Goal: Transaction & Acquisition: Purchase product/service

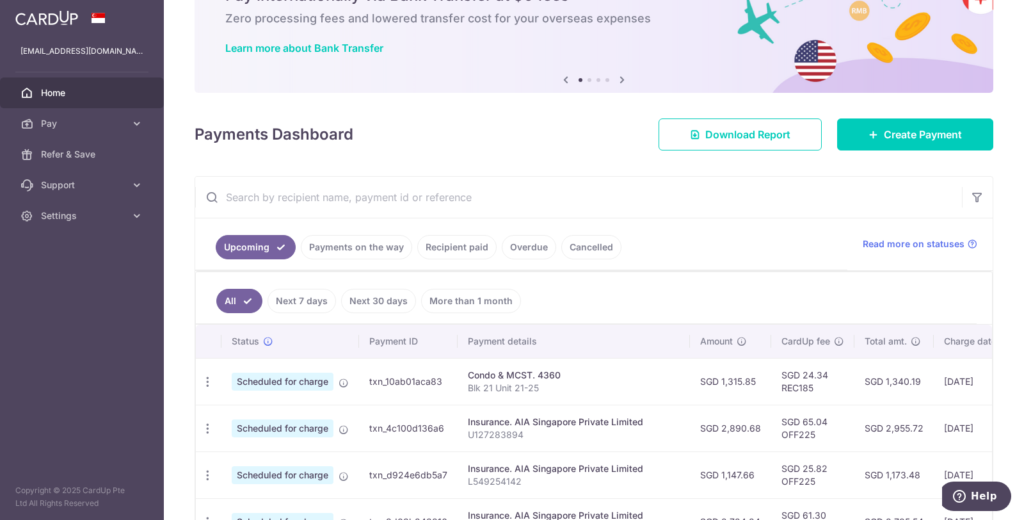
click at [440, 247] on link "Recipient paid" at bounding box center [456, 247] width 79 height 24
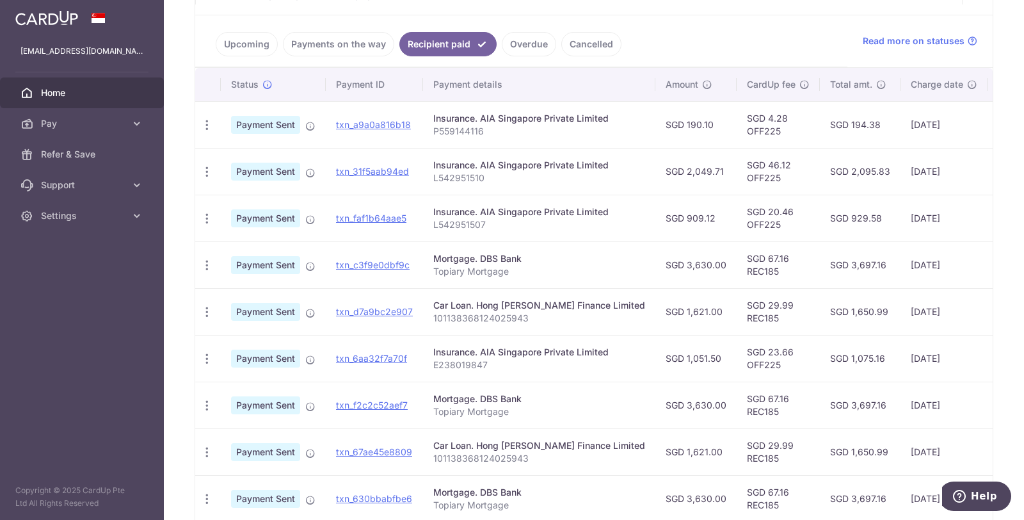
scroll to position [416, 0]
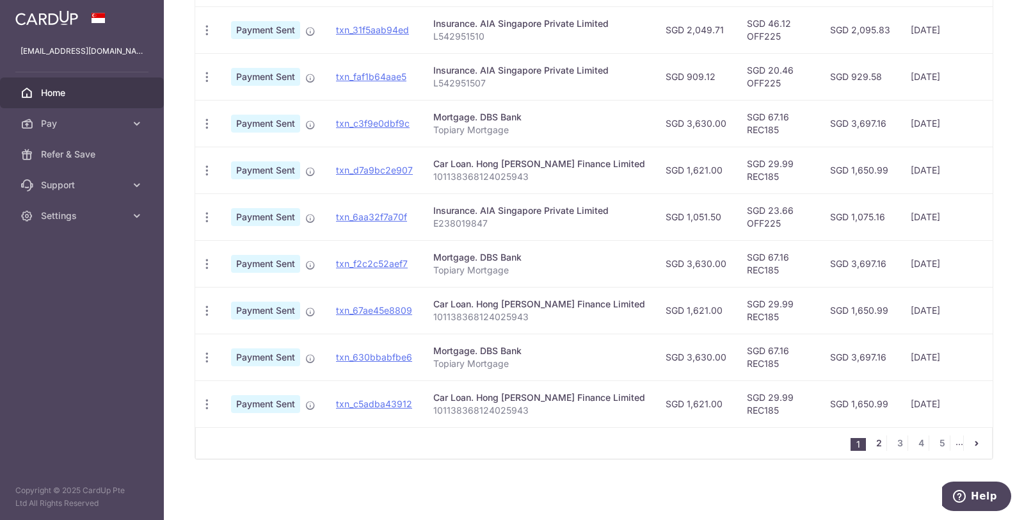
click at [871, 445] on link "2" at bounding box center [878, 442] width 15 height 15
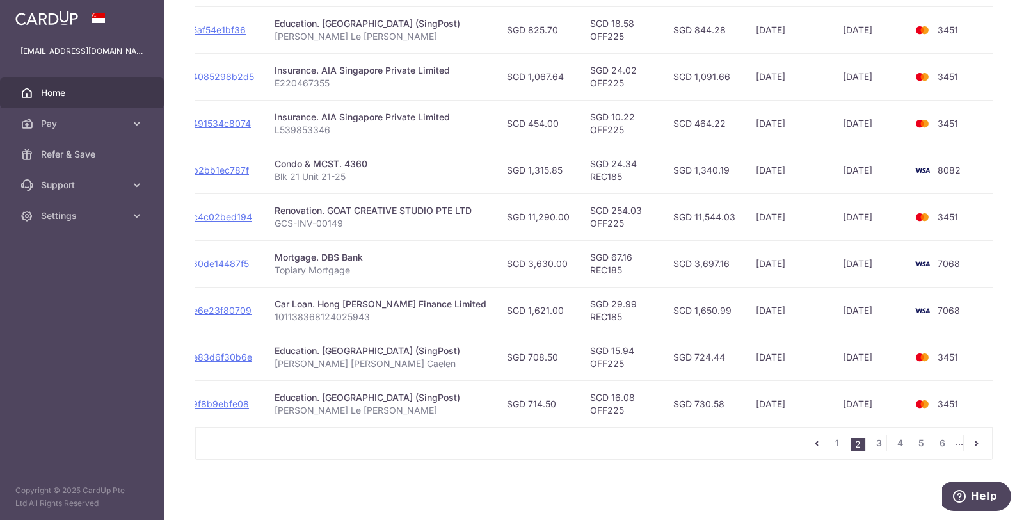
scroll to position [0, 0]
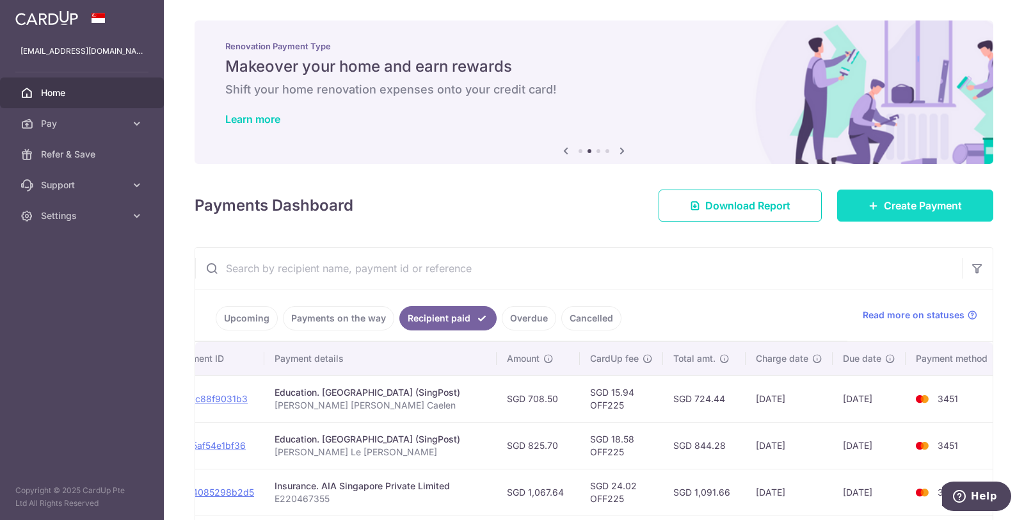
click at [931, 202] on span "Create Payment" at bounding box center [923, 205] width 78 height 15
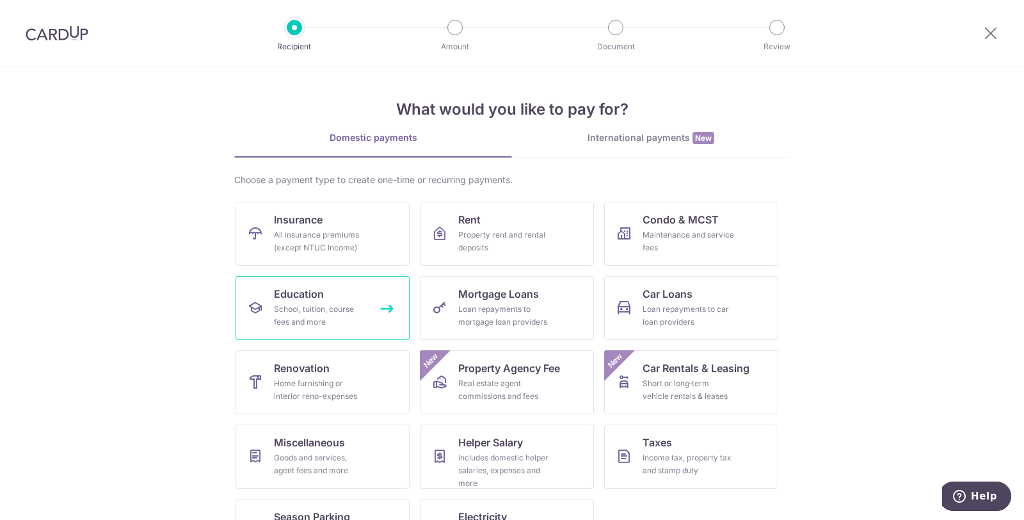
click at [305, 320] on div "School, tuition, course fees and more" at bounding box center [320, 316] width 92 height 26
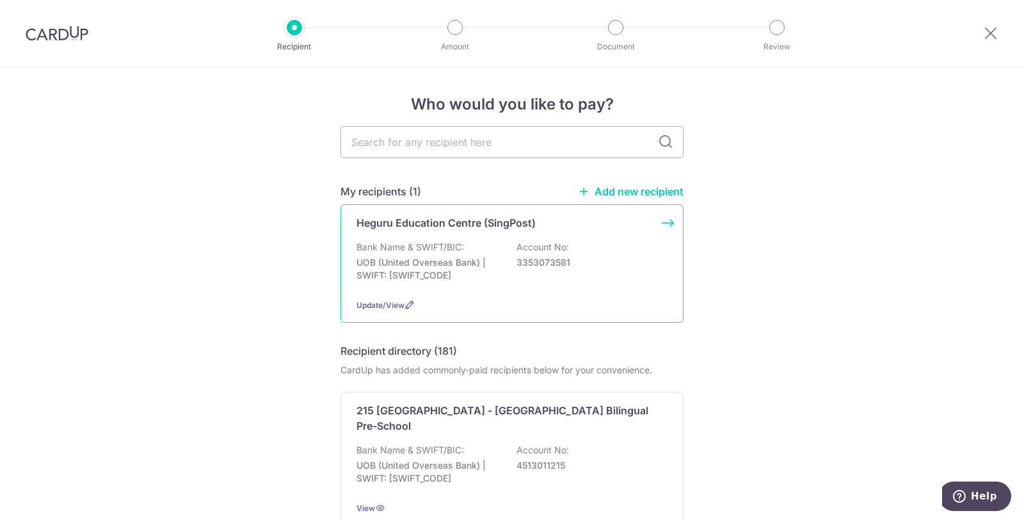
click at [585, 256] on p "3353073581" at bounding box center [587, 262] width 143 height 13
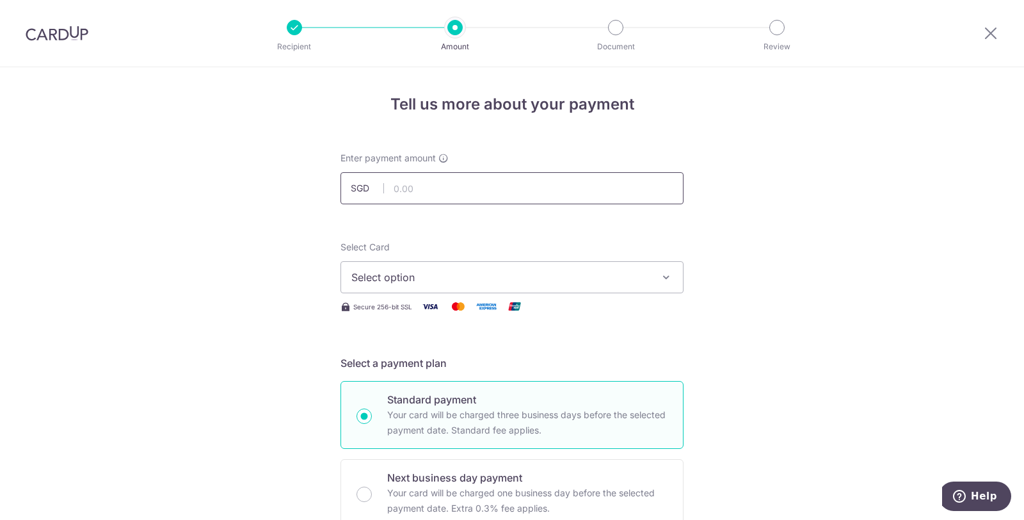
click at [416, 189] on input "text" at bounding box center [511, 188] width 343 height 32
type input "673.10"
click at [445, 276] on span "Select option" at bounding box center [500, 276] width 298 height 15
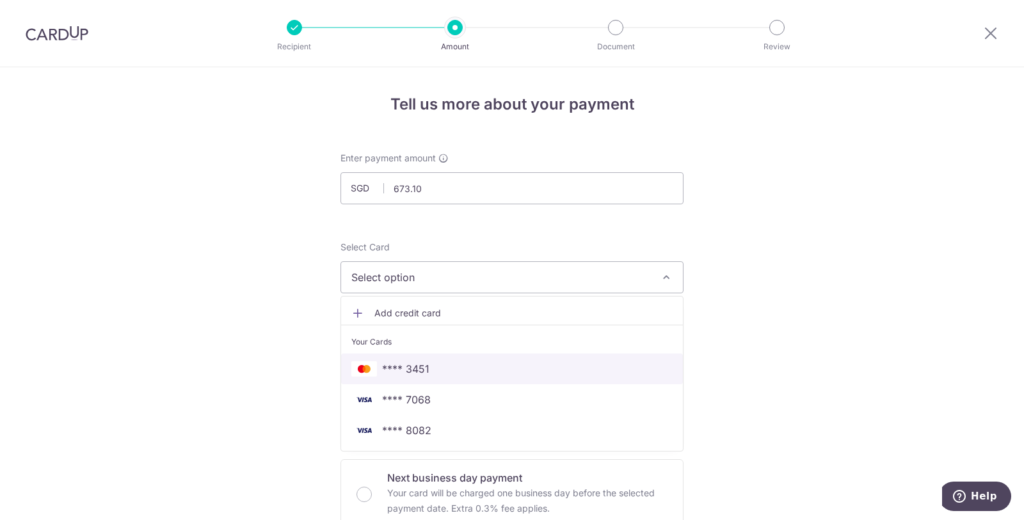
click at [428, 367] on span "**** 3451" at bounding box center [511, 368] width 321 height 15
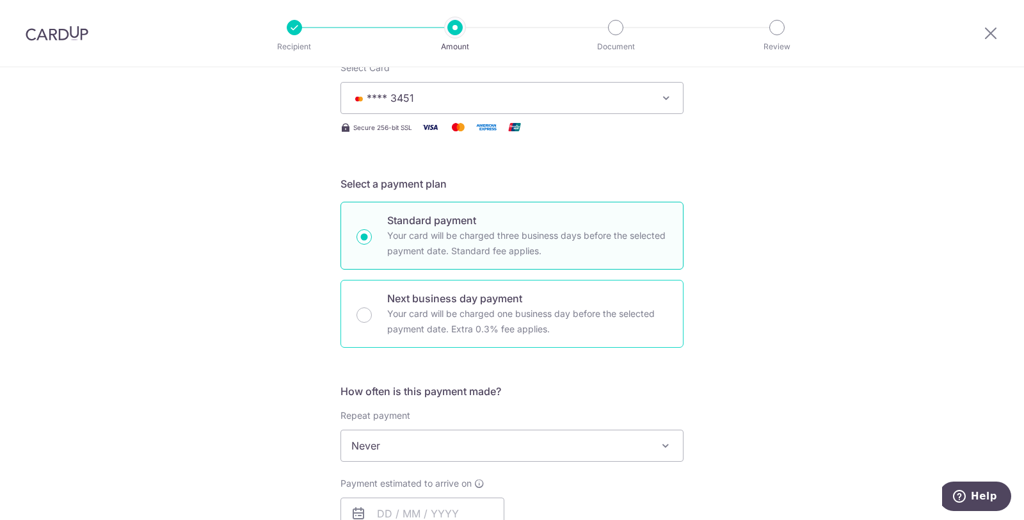
scroll to position [284, 0]
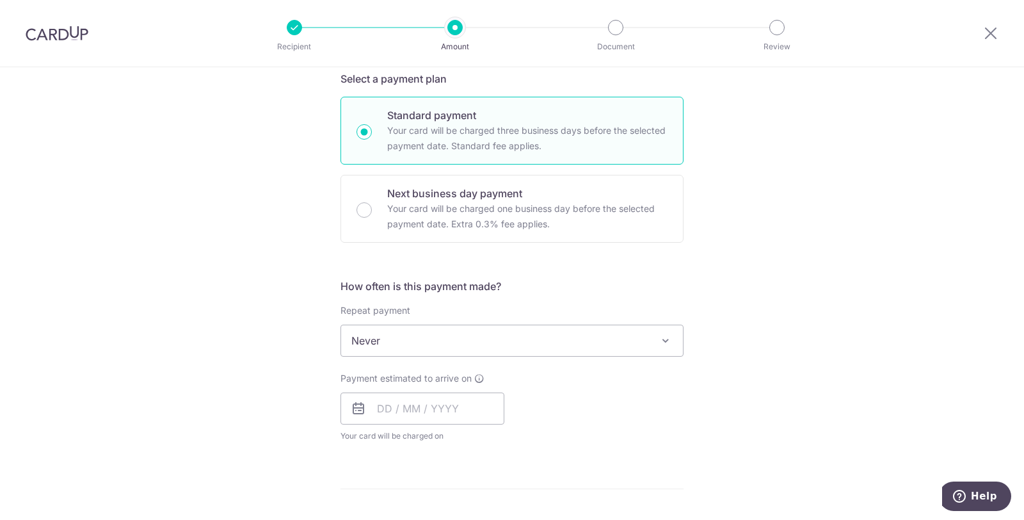
click at [422, 335] on span "Never" at bounding box center [512, 340] width 342 height 31
click at [404, 404] on input "text" at bounding box center [422, 408] width 164 height 32
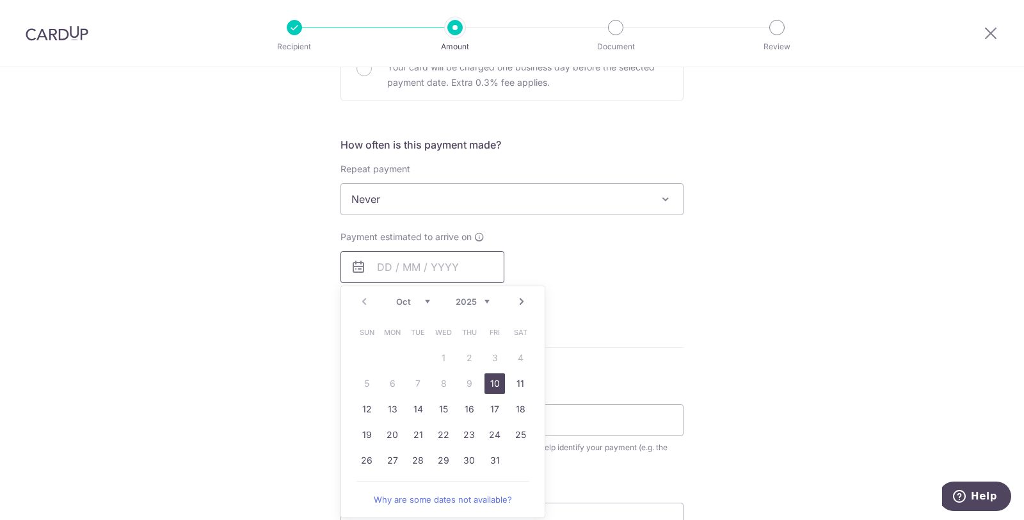
scroll to position [426, 0]
click at [737, 356] on div "Tell us more about your payment Enter payment amount SGD 673.10 673.10 Select C…" at bounding box center [512, 220] width 1024 height 1158
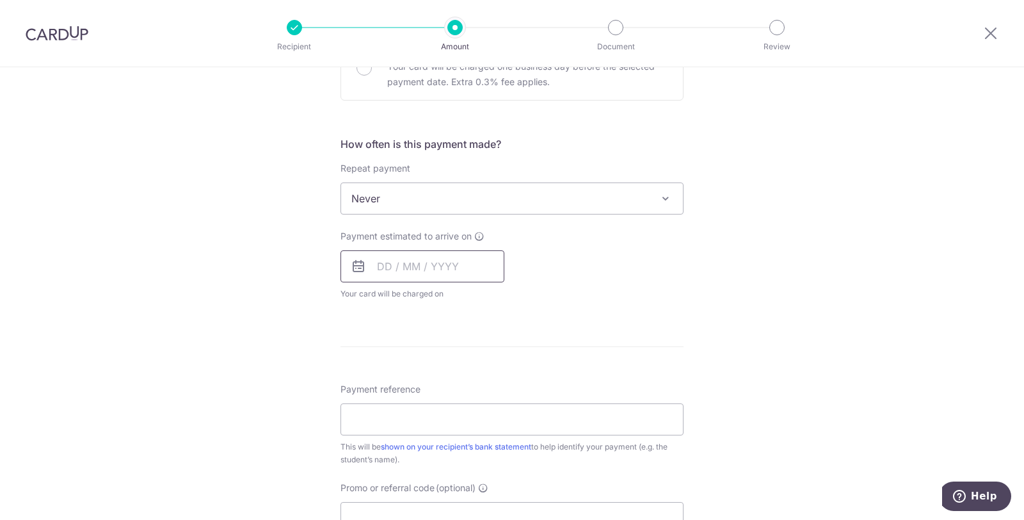
click at [452, 258] on input "text" at bounding box center [422, 266] width 164 height 32
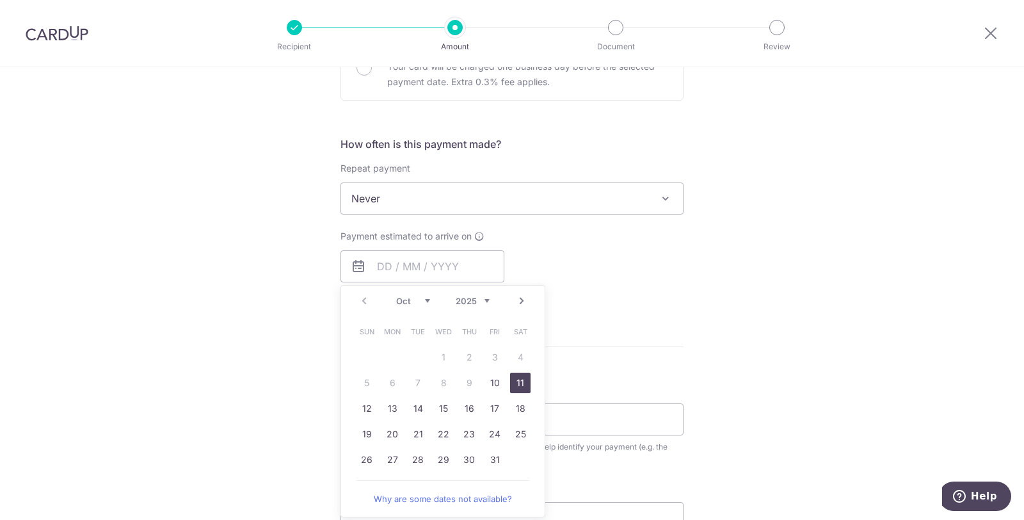
click at [520, 384] on link "11" at bounding box center [520, 382] width 20 height 20
type input "[DATE]"
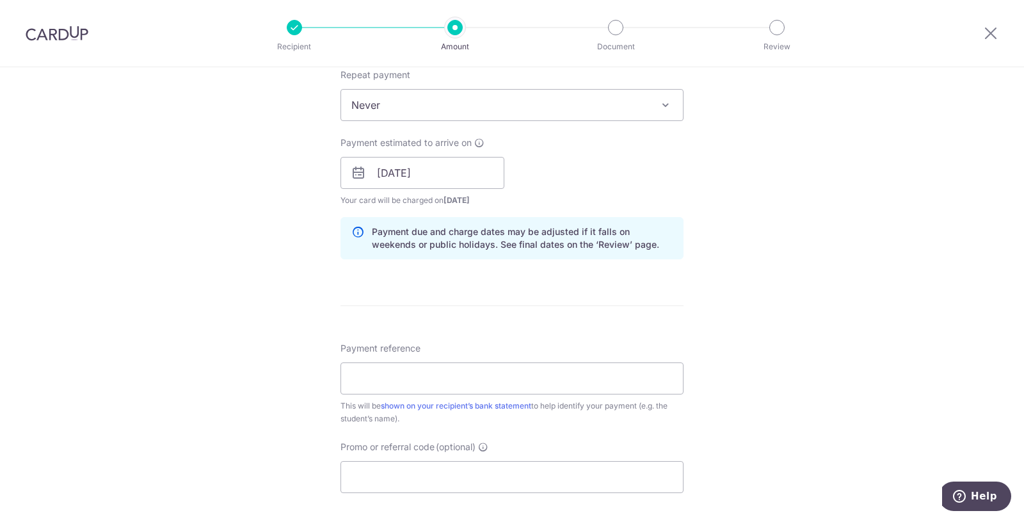
scroll to position [568, 0]
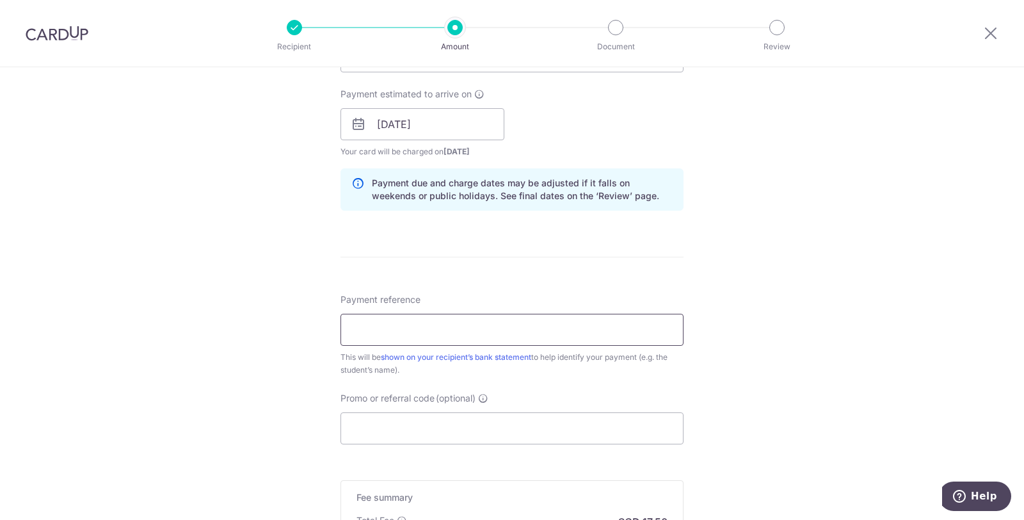
click at [399, 333] on input "Payment reference" at bounding box center [511, 330] width 343 height 32
type input "Chen Le Ying Veralyn"
click at [422, 435] on input "Promo or referral code (optional)" at bounding box center [511, 428] width 343 height 32
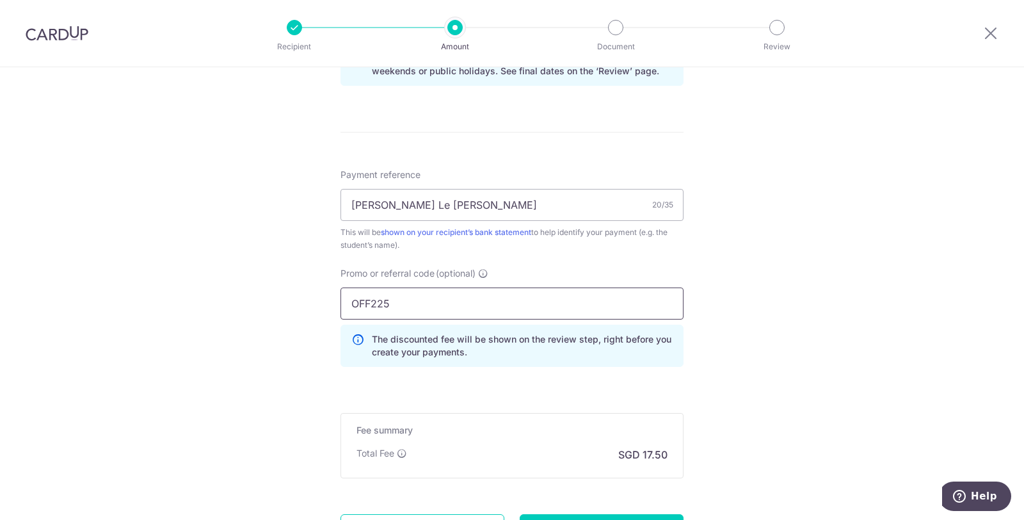
scroll to position [811, 0]
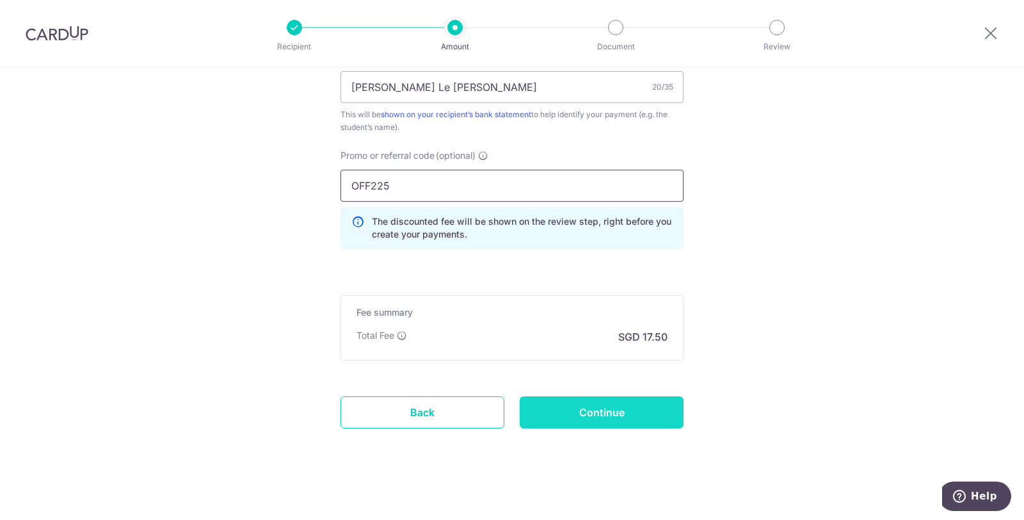
type input "OFF225"
click at [640, 406] on input "Continue" at bounding box center [602, 412] width 164 height 32
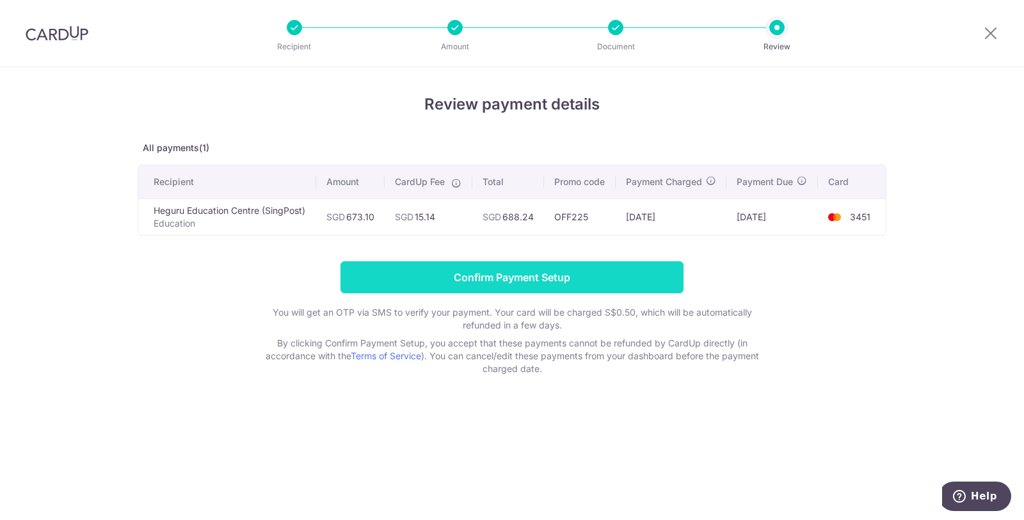
click at [590, 287] on input "Confirm Payment Setup" at bounding box center [511, 277] width 343 height 32
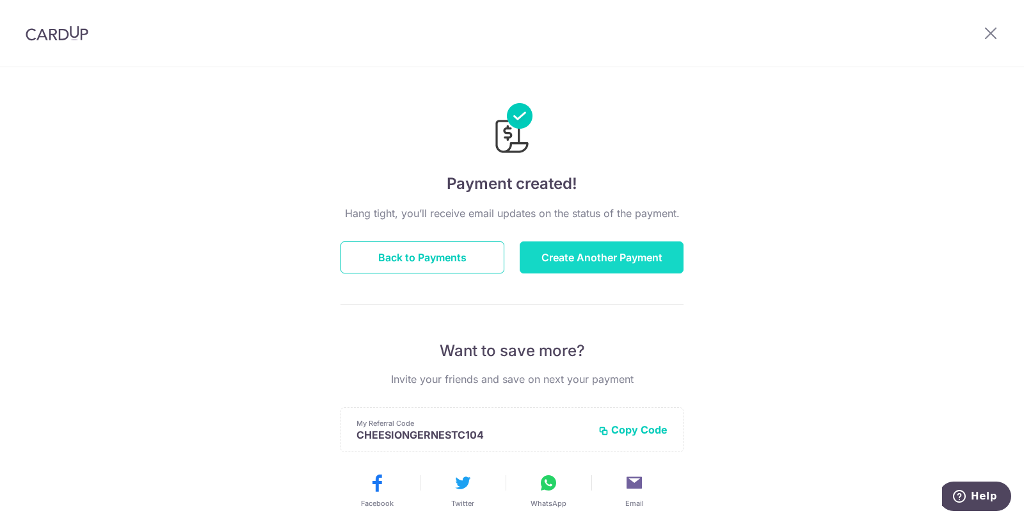
click at [561, 256] on button "Create Another Payment" at bounding box center [602, 257] width 164 height 32
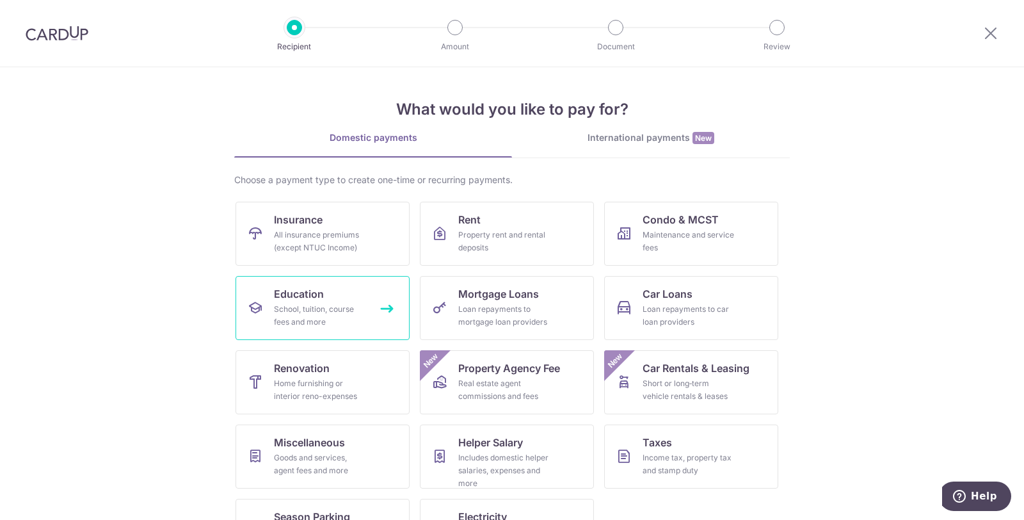
click at [310, 324] on div "School, tuition, course fees and more" at bounding box center [320, 316] width 92 height 26
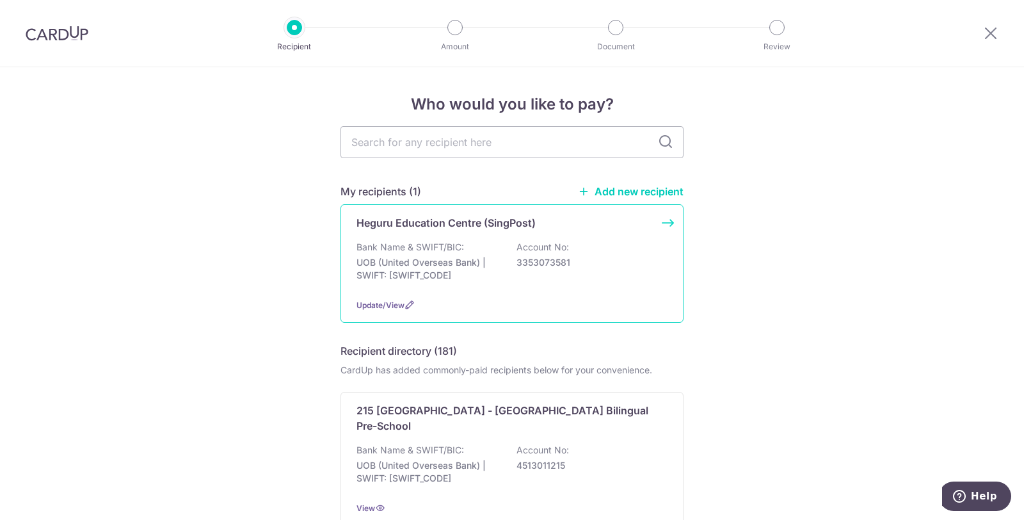
click at [461, 241] on div "Bank Name & SWIFT/BIC: UOB (United Overseas Bank) | SWIFT: UOVBSGSGXXX Account …" at bounding box center [511, 264] width 311 height 47
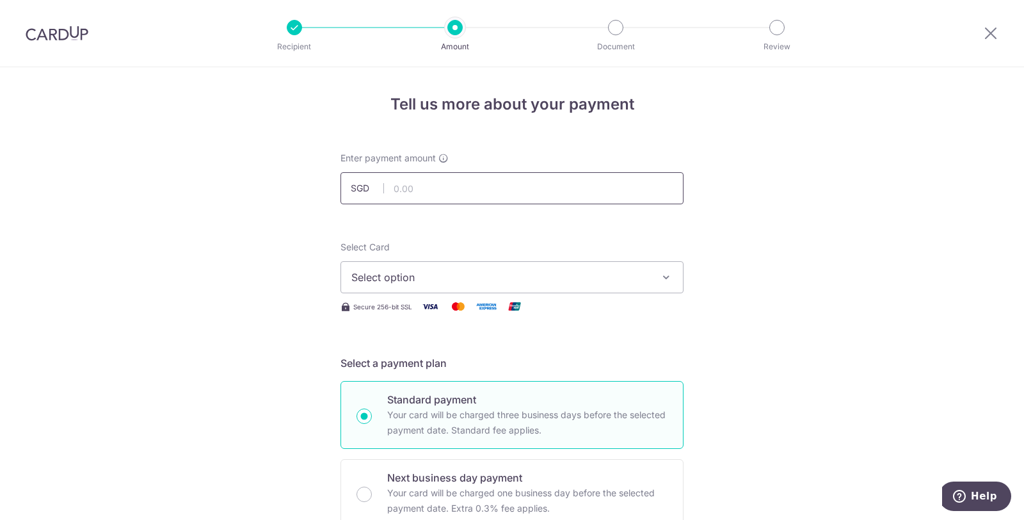
click at [459, 186] on input "text" at bounding box center [511, 188] width 343 height 32
type input "708.50"
click at [442, 280] on span "Select option" at bounding box center [500, 276] width 298 height 15
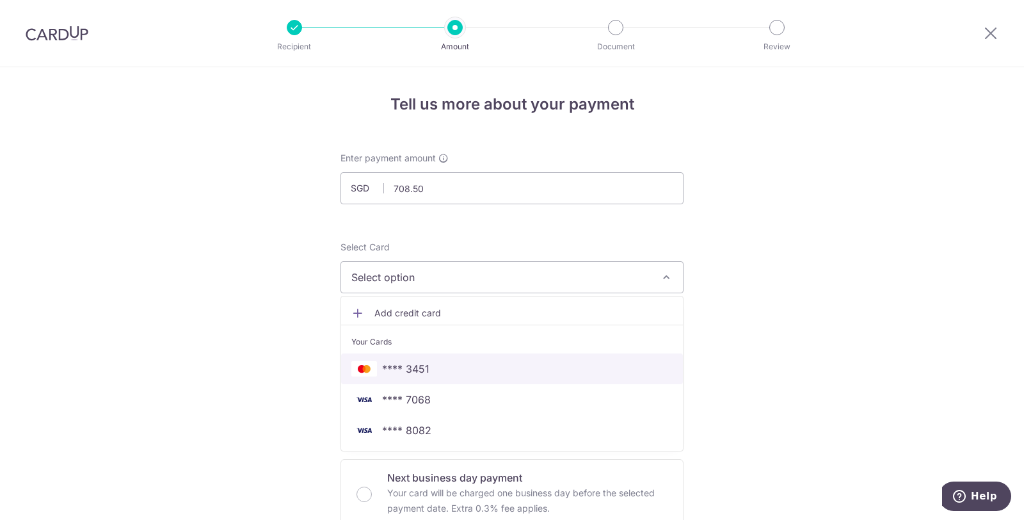
click at [427, 362] on span "**** 3451" at bounding box center [511, 368] width 321 height 15
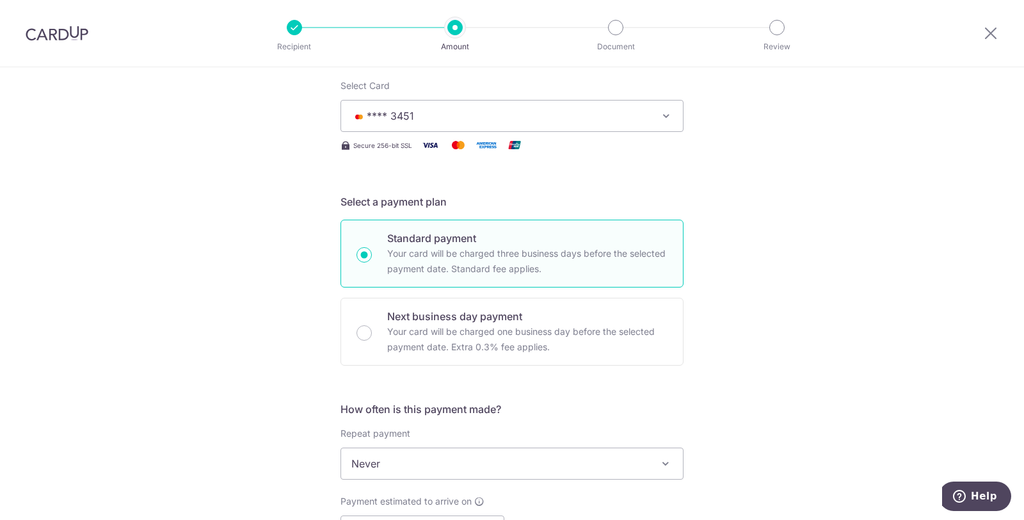
scroll to position [426, 0]
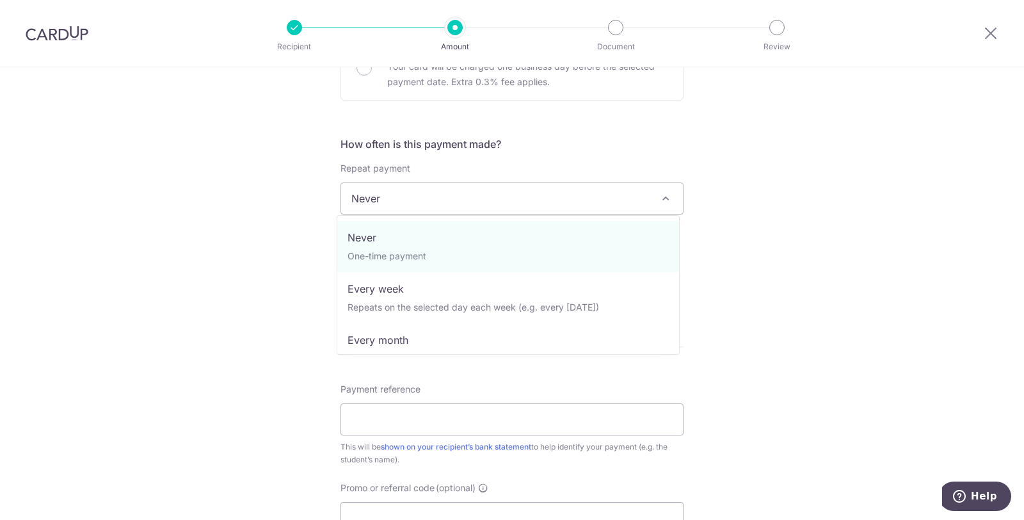
click at [536, 204] on span "Never" at bounding box center [512, 198] width 342 height 31
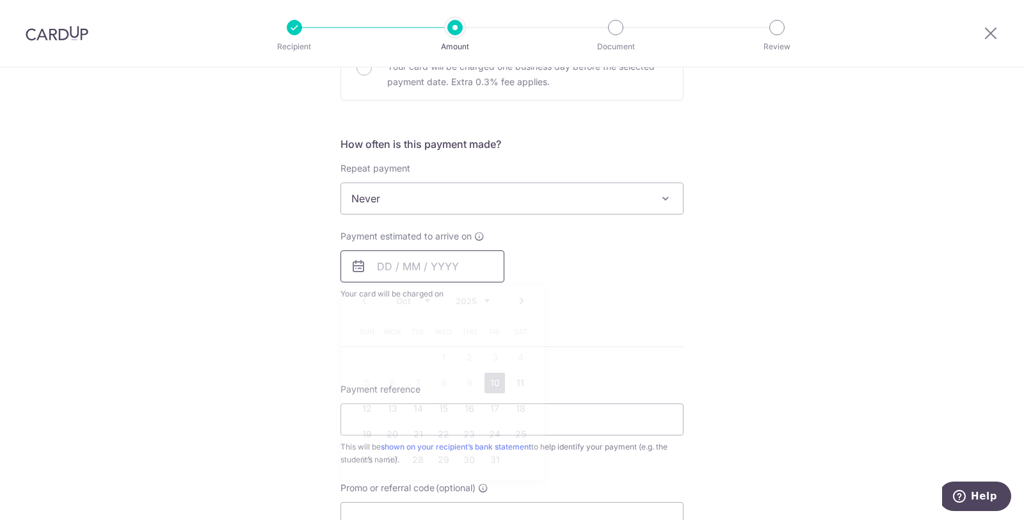
click at [470, 265] on input "text" at bounding box center [422, 266] width 164 height 32
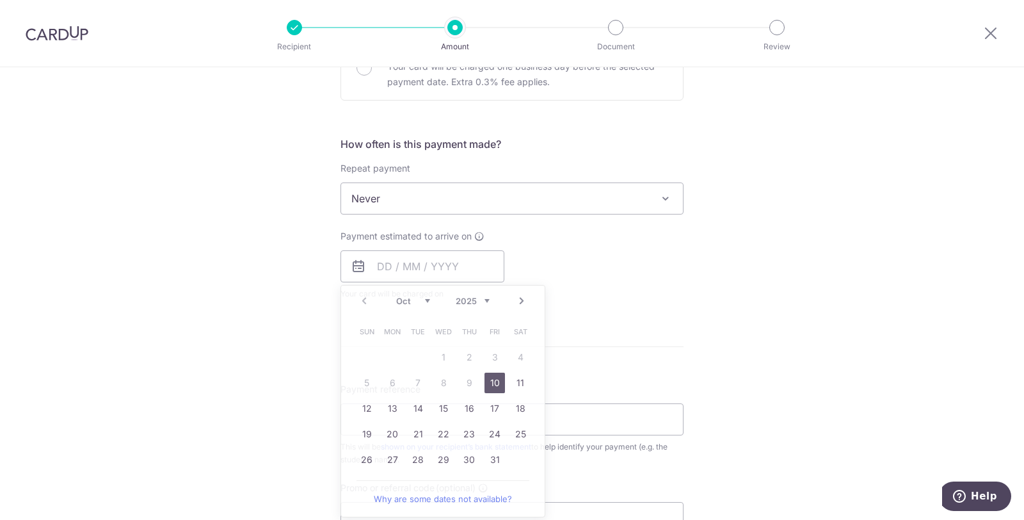
click at [723, 307] on div "Tell us more about your payment Enter payment amount SGD 708.50 708.50 Select C…" at bounding box center [512, 220] width 1024 height 1158
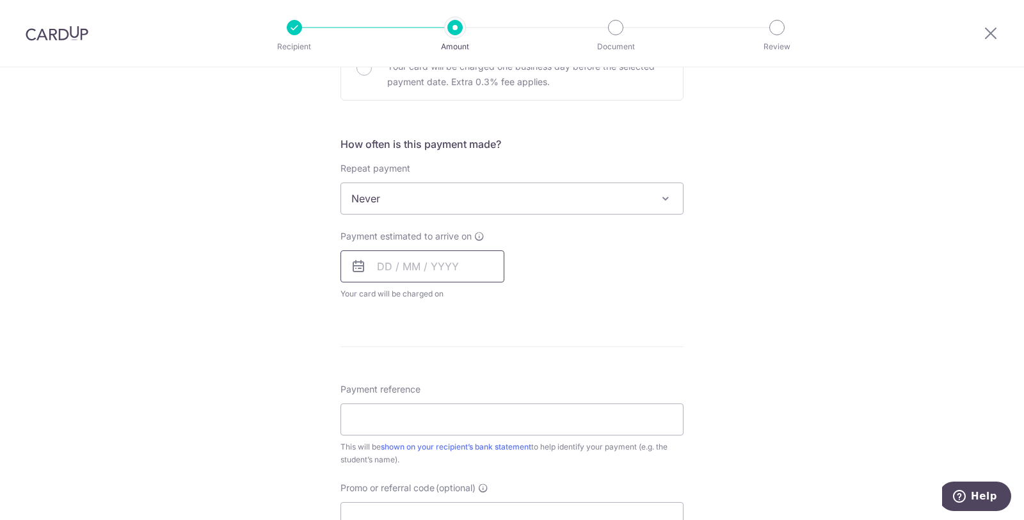
click at [489, 265] on input "text" at bounding box center [422, 266] width 164 height 32
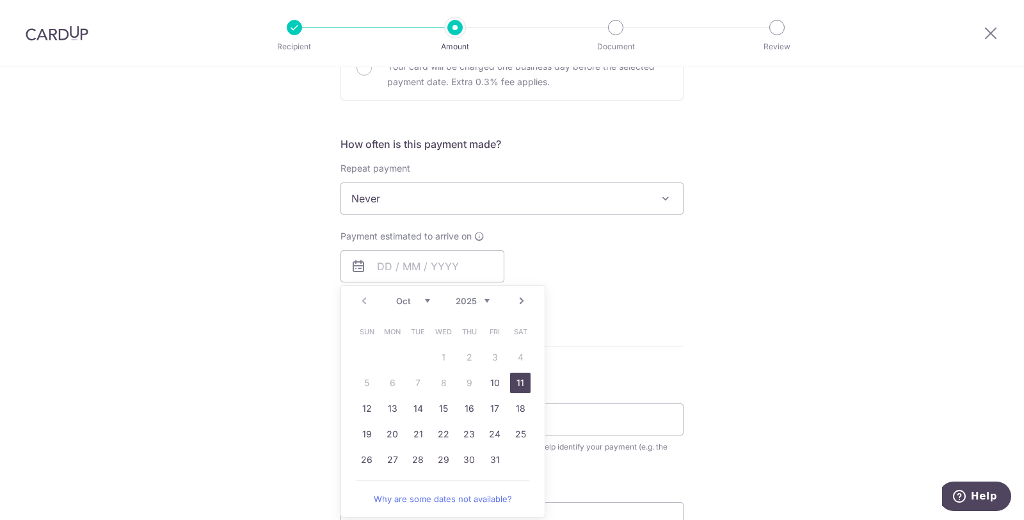
click at [516, 378] on link "11" at bounding box center [520, 382] width 20 height 20
type input "[DATE]"
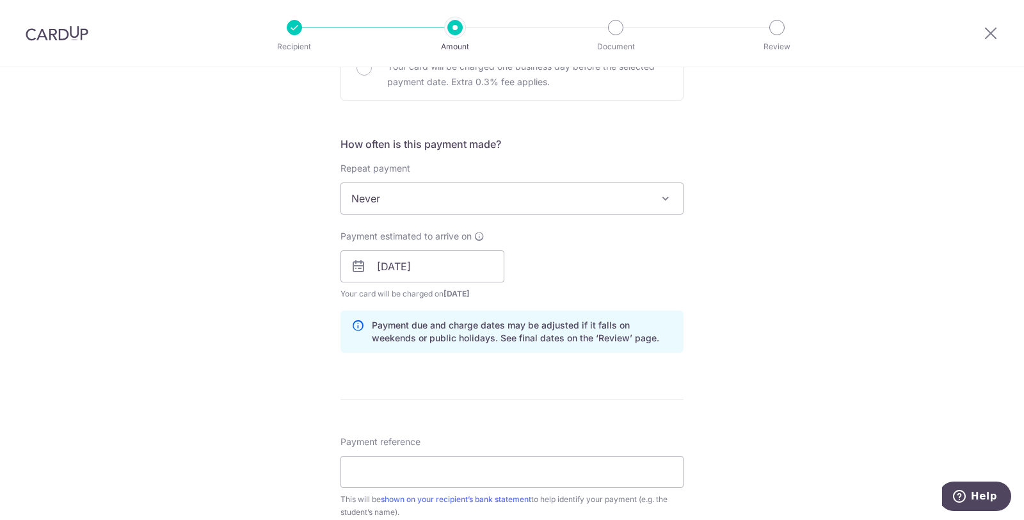
click at [781, 273] on div "Tell us more about your payment Enter payment amount SGD 708.50 708.50 Select C…" at bounding box center [512, 246] width 1024 height 1210
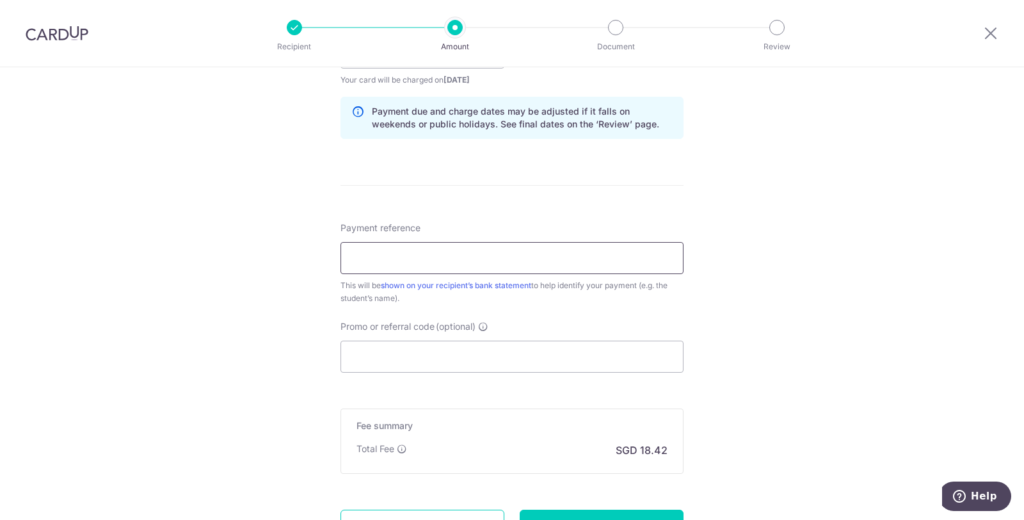
click at [454, 264] on input "Payment reference" at bounding box center [511, 258] width 343 height 32
type input "Chen Le Yu Caelen"
click at [440, 362] on input "Promo or referral code (optional)" at bounding box center [511, 356] width 343 height 32
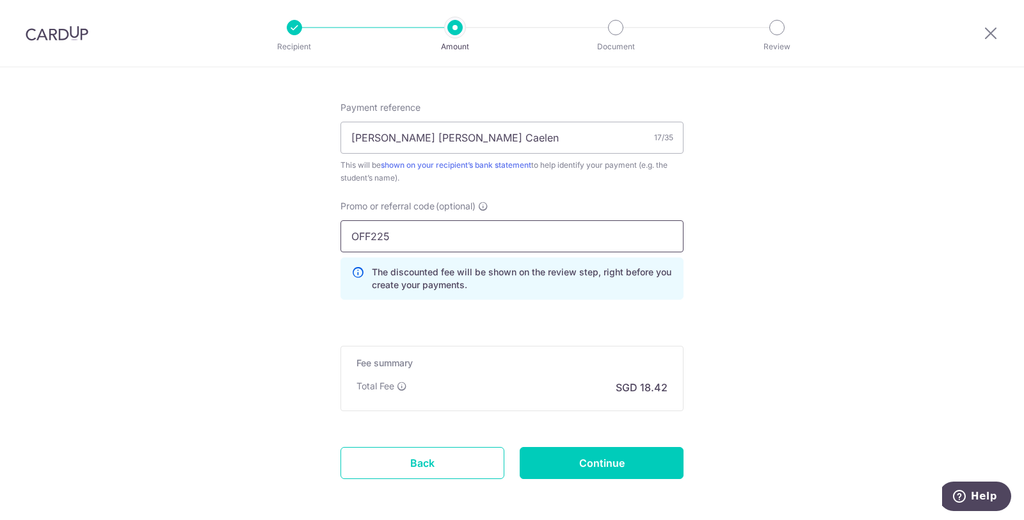
scroll to position [811, 0]
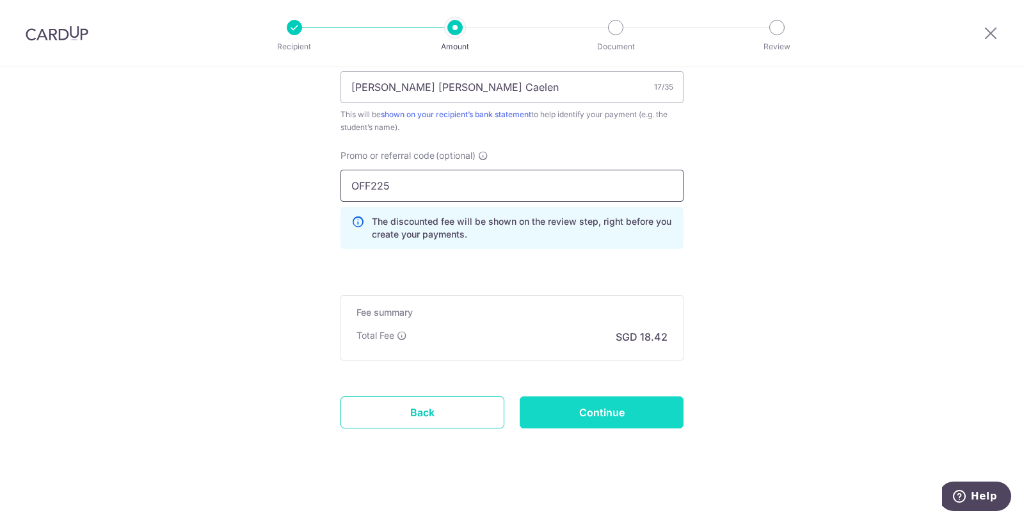
type input "OFF225"
click at [586, 415] on input "Continue" at bounding box center [602, 412] width 164 height 32
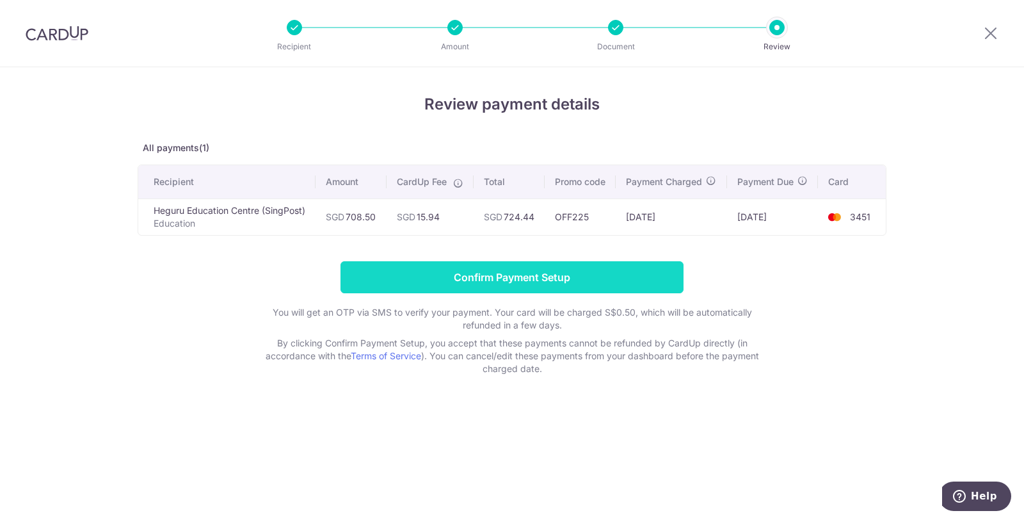
click at [593, 293] on input "Confirm Payment Setup" at bounding box center [511, 277] width 343 height 32
